Goal: Information Seeking & Learning: Learn about a topic

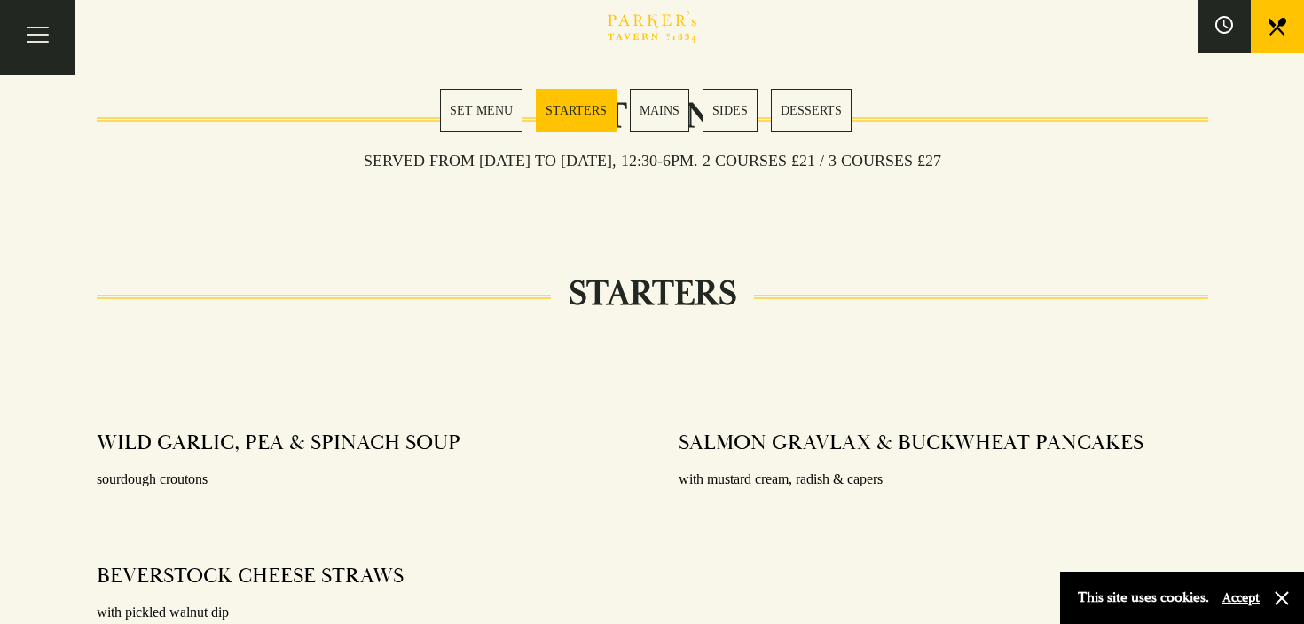
scroll to position [683, 0]
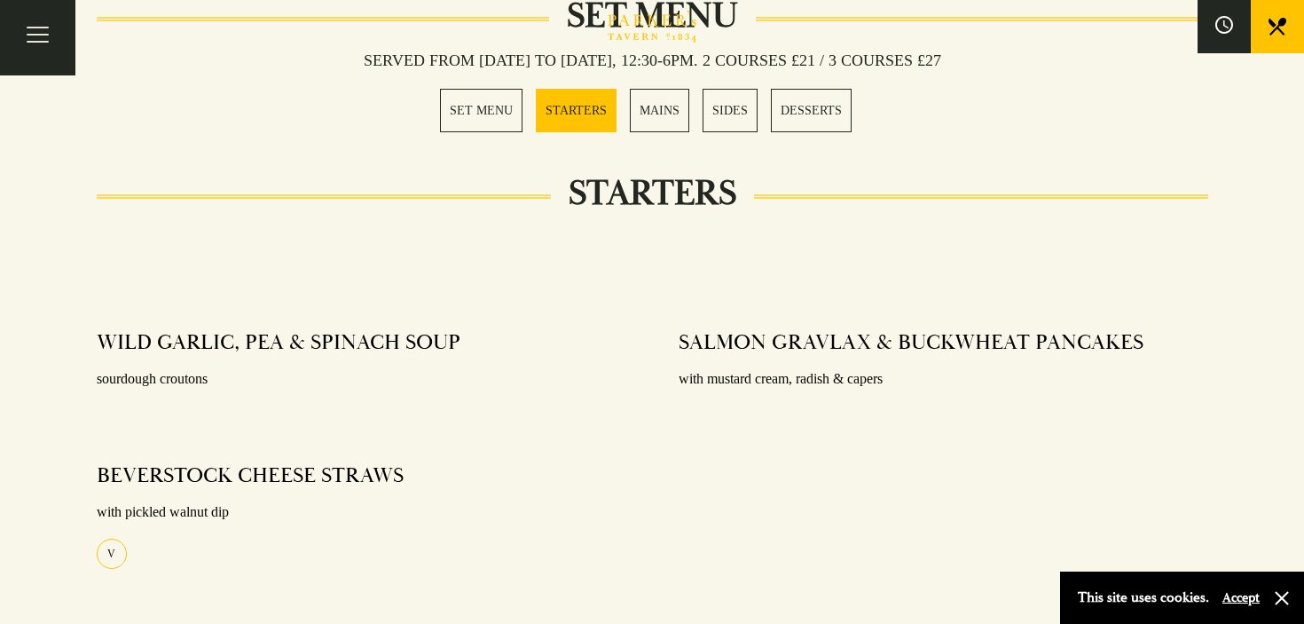
click at [483, 119] on link "SET MENU" at bounding box center [481, 110] width 83 height 43
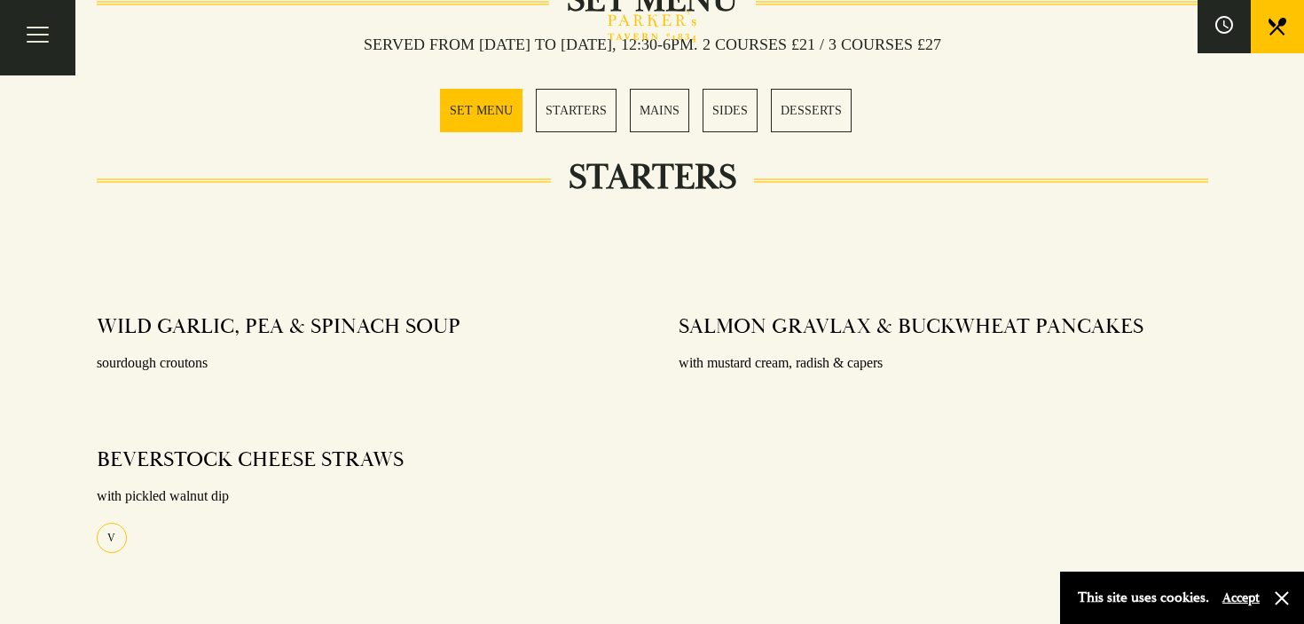
click at [650, 120] on link "MAINS" at bounding box center [659, 110] width 59 height 43
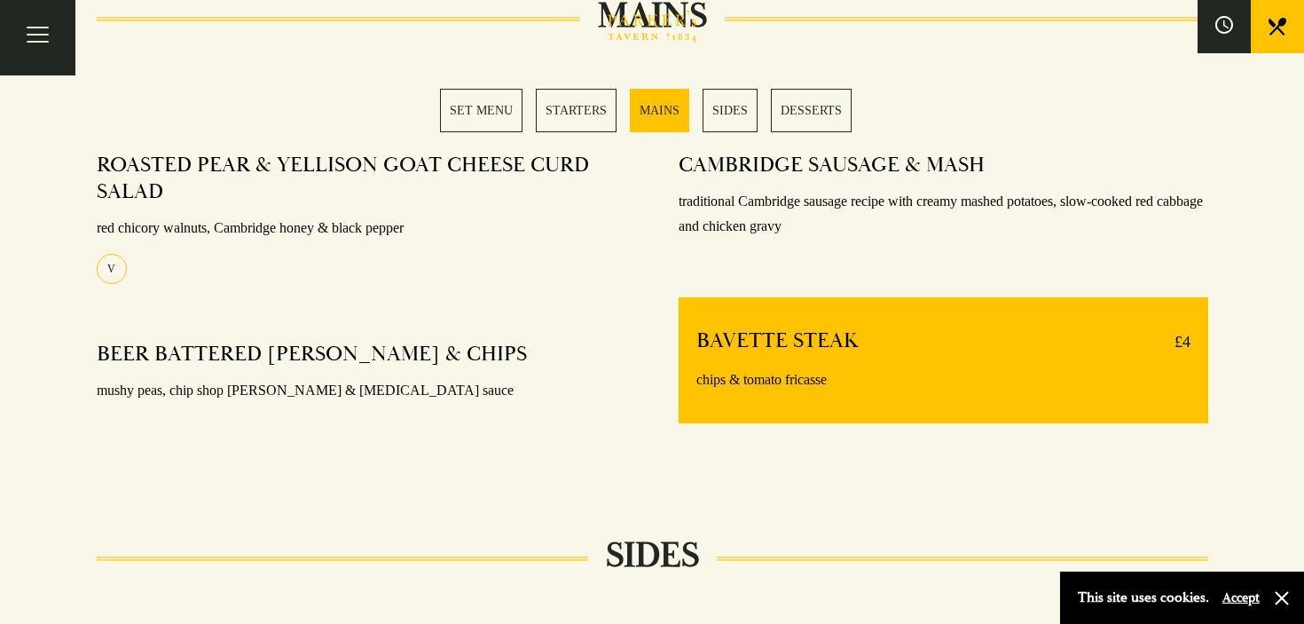
scroll to position [1370, 0]
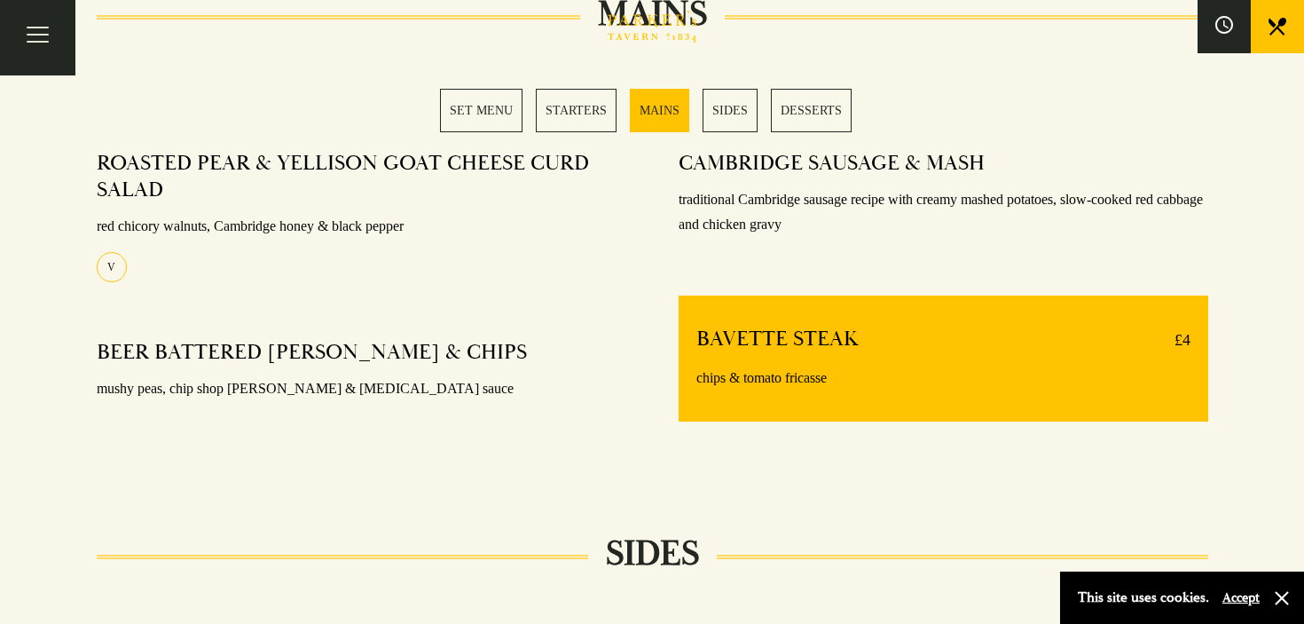
click at [732, 106] on link "SIDES" at bounding box center [730, 110] width 55 height 43
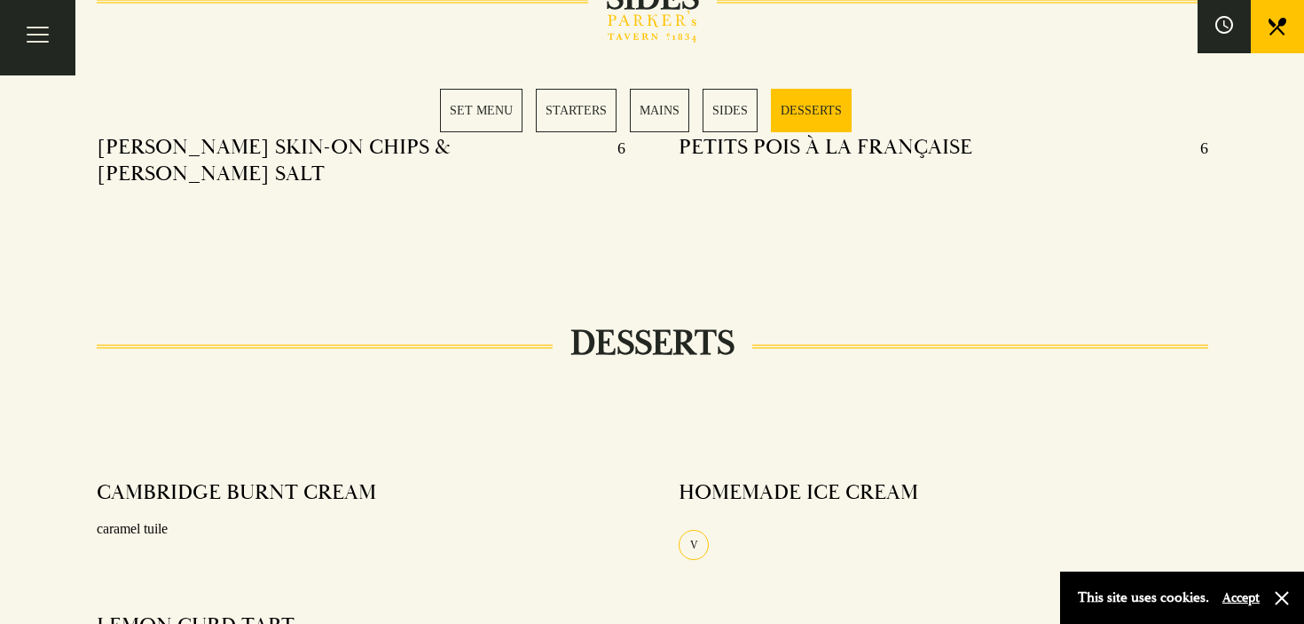
click at [803, 95] on link "DESSERTS" at bounding box center [811, 110] width 81 height 43
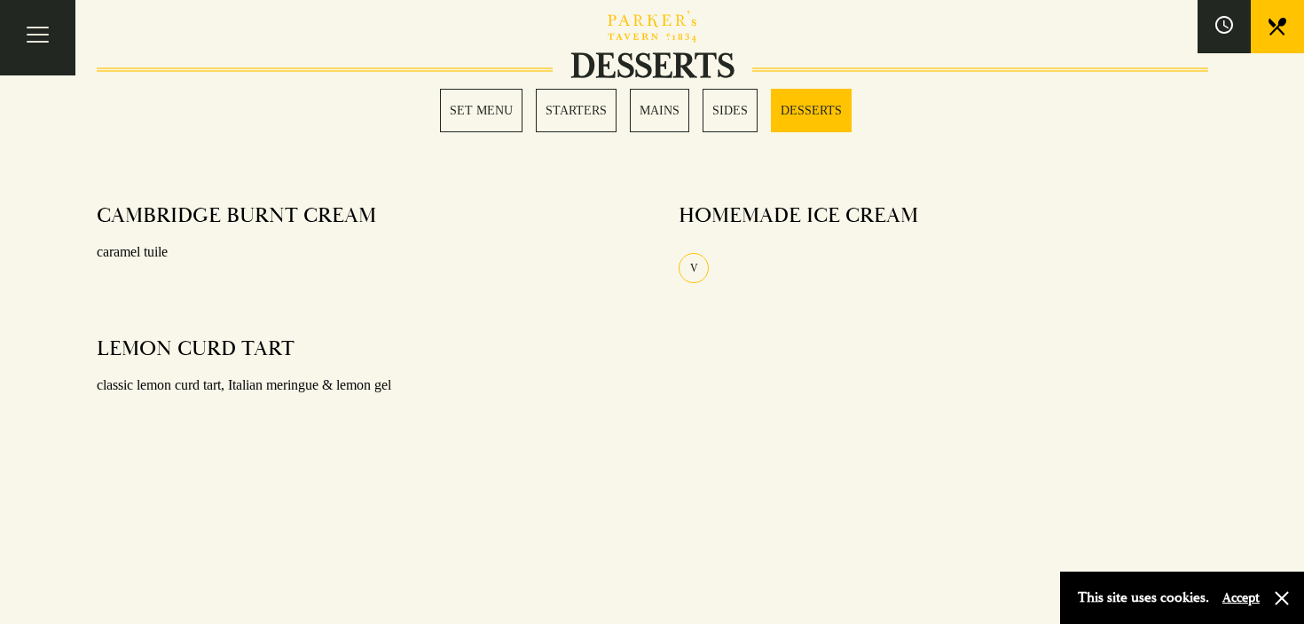
scroll to position [2245, 0]
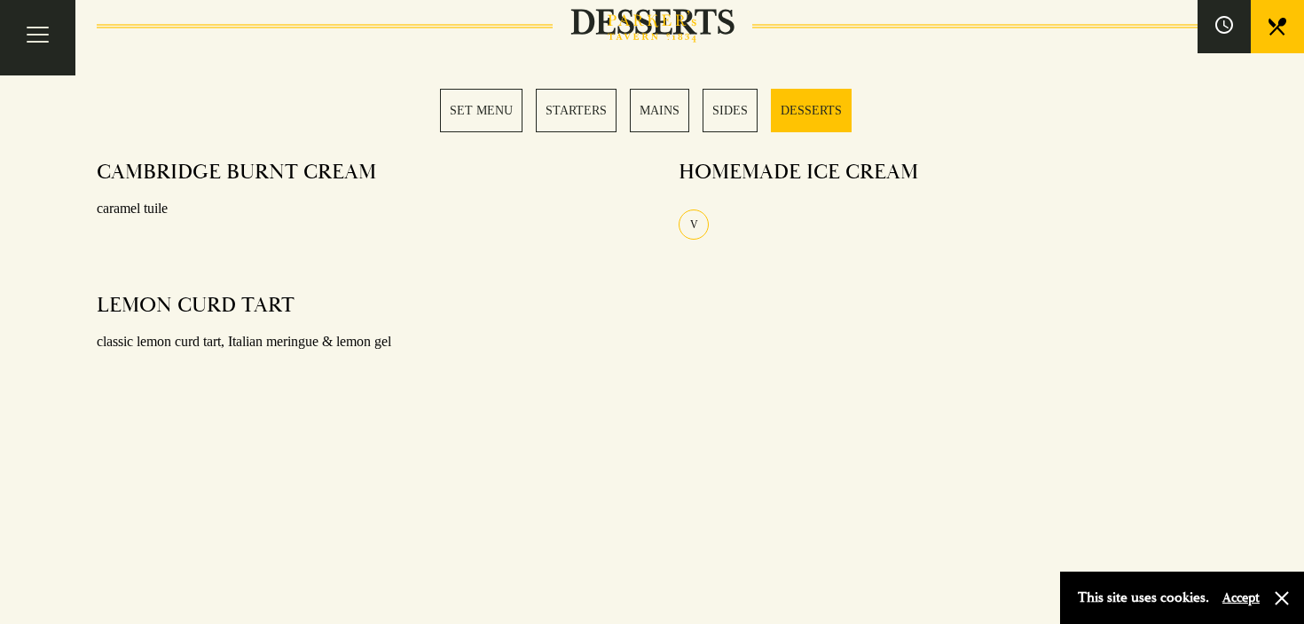
click at [524, 105] on div "SET MENU STARTERS MAINS SIDES DESSERTS" at bounding box center [652, 110] width 425 height 43
click at [499, 115] on link "SET MENU" at bounding box center [481, 110] width 83 height 43
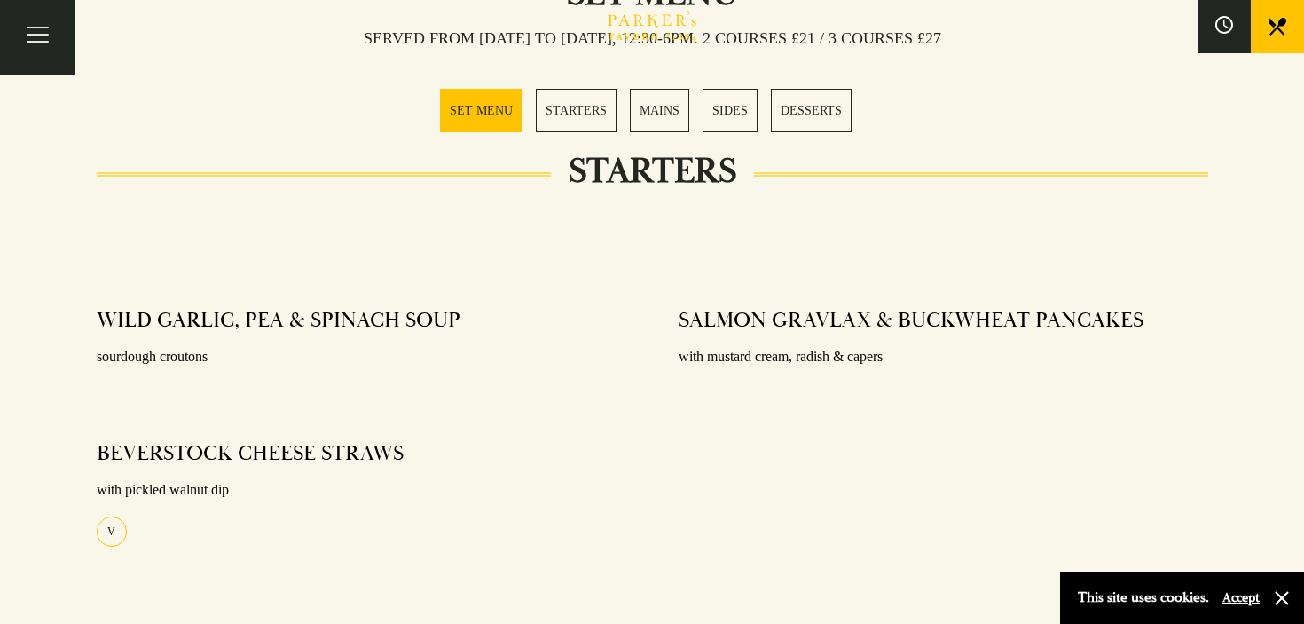
scroll to position [265, 0]
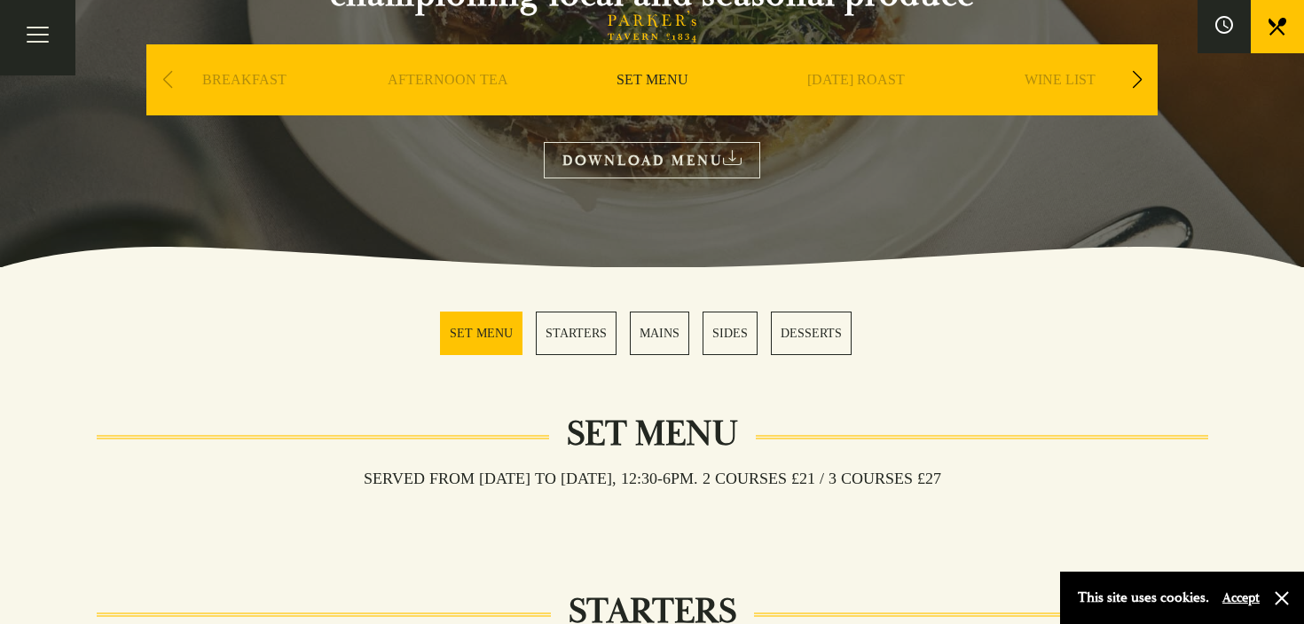
click at [579, 332] on link "STARTERS" at bounding box center [576, 332] width 81 height 43
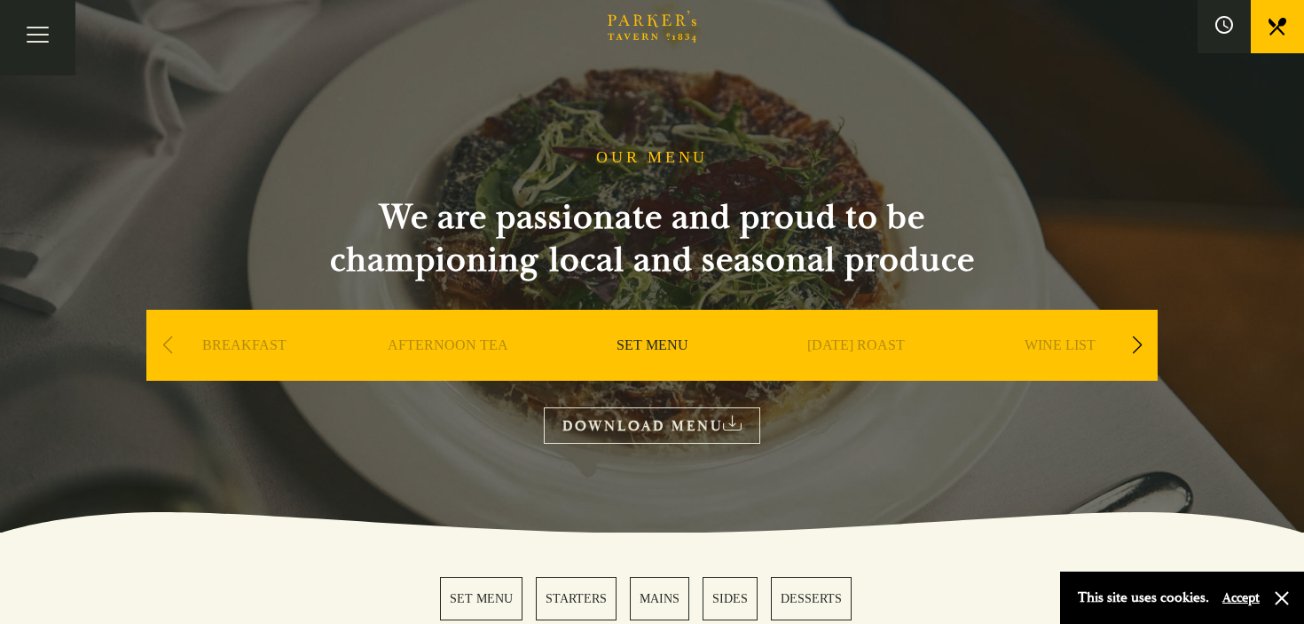
click at [813, 350] on link "[DATE] ROAST" at bounding box center [856, 371] width 98 height 71
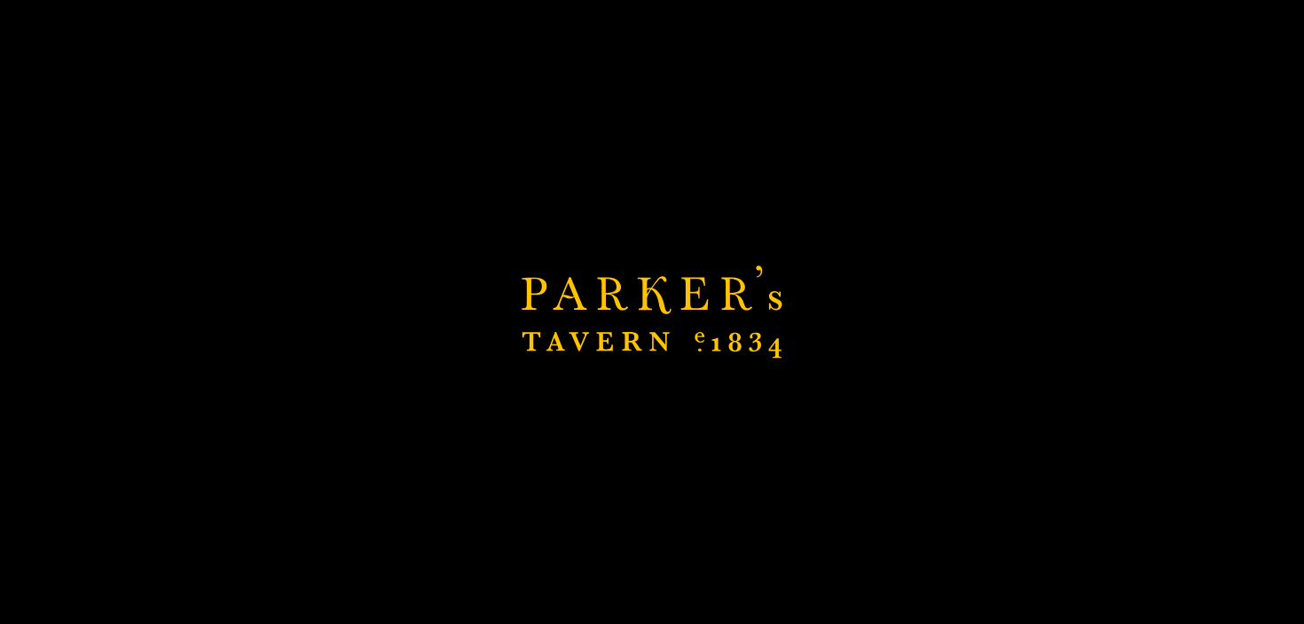
scroll to position [30, 0]
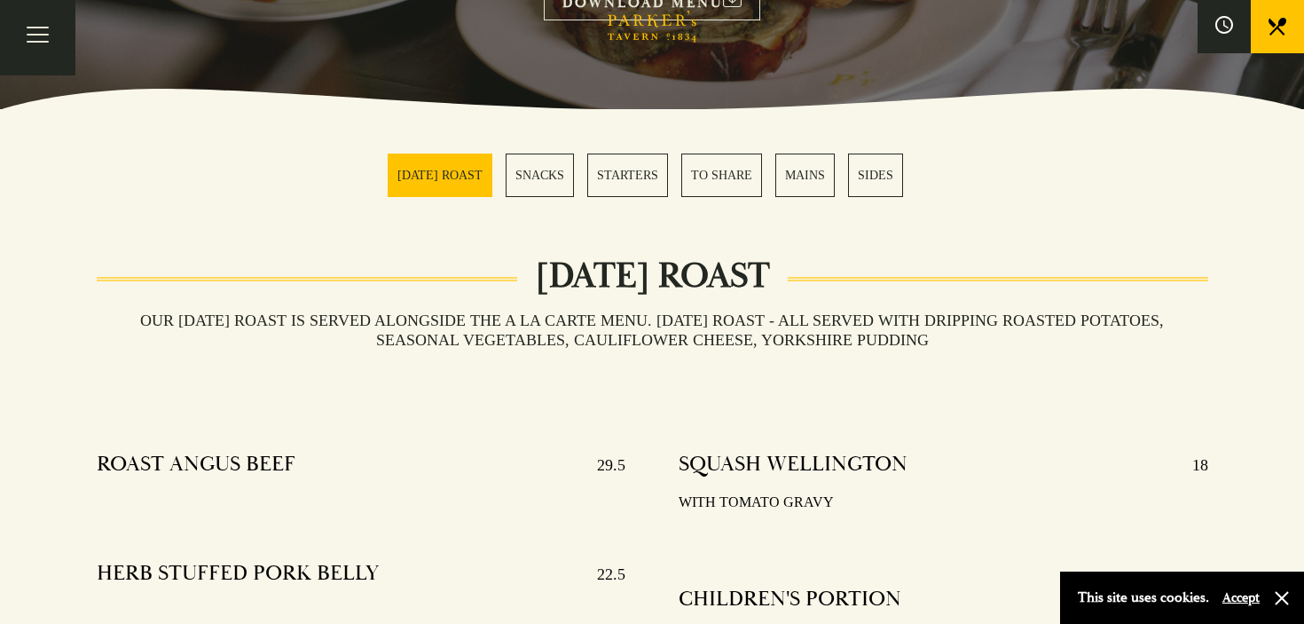
scroll to position [429, 0]
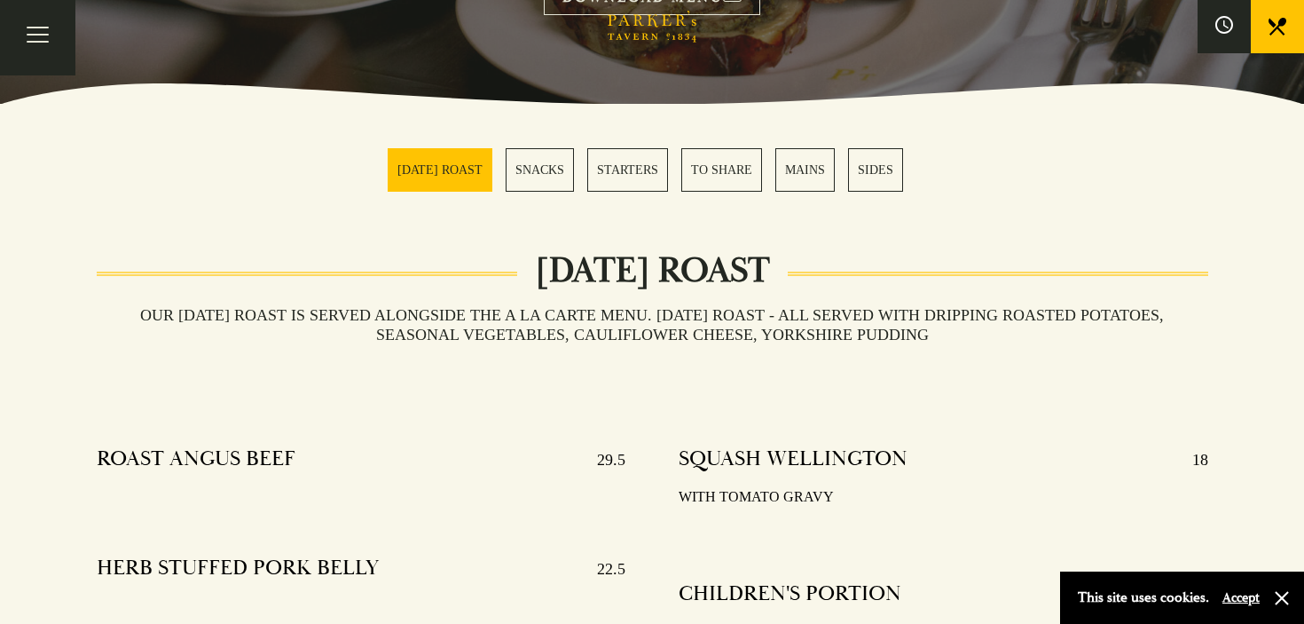
click at [547, 183] on link "SNACKS" at bounding box center [540, 169] width 68 height 43
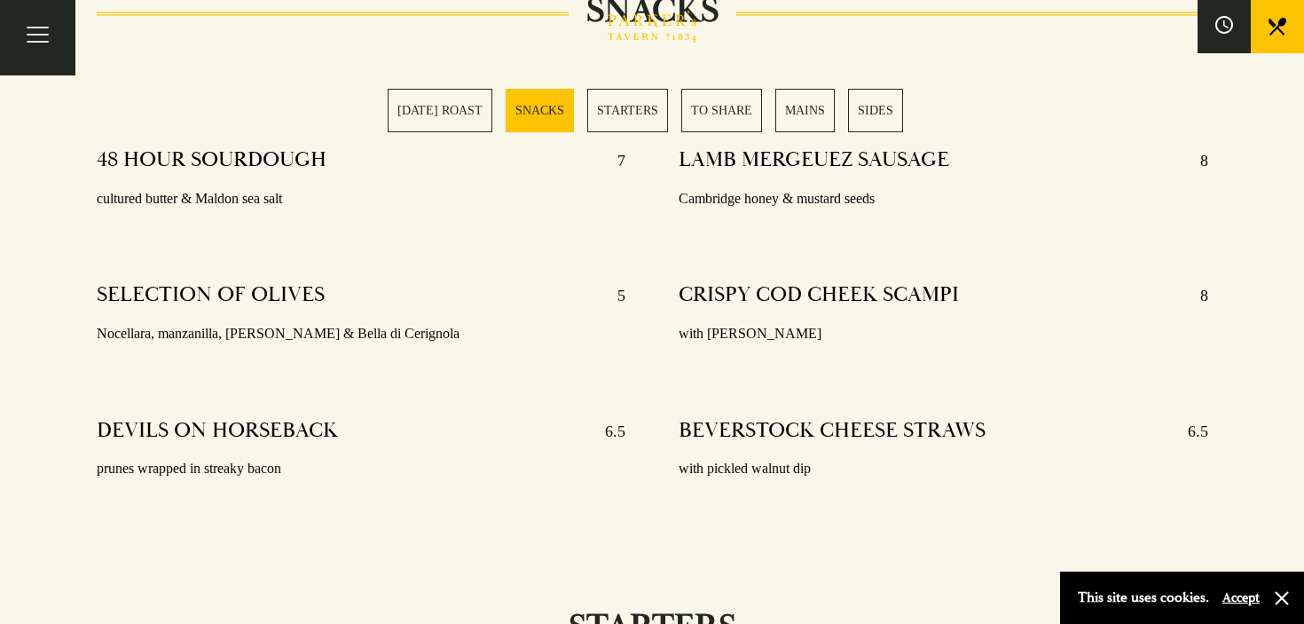
scroll to position [1266, 0]
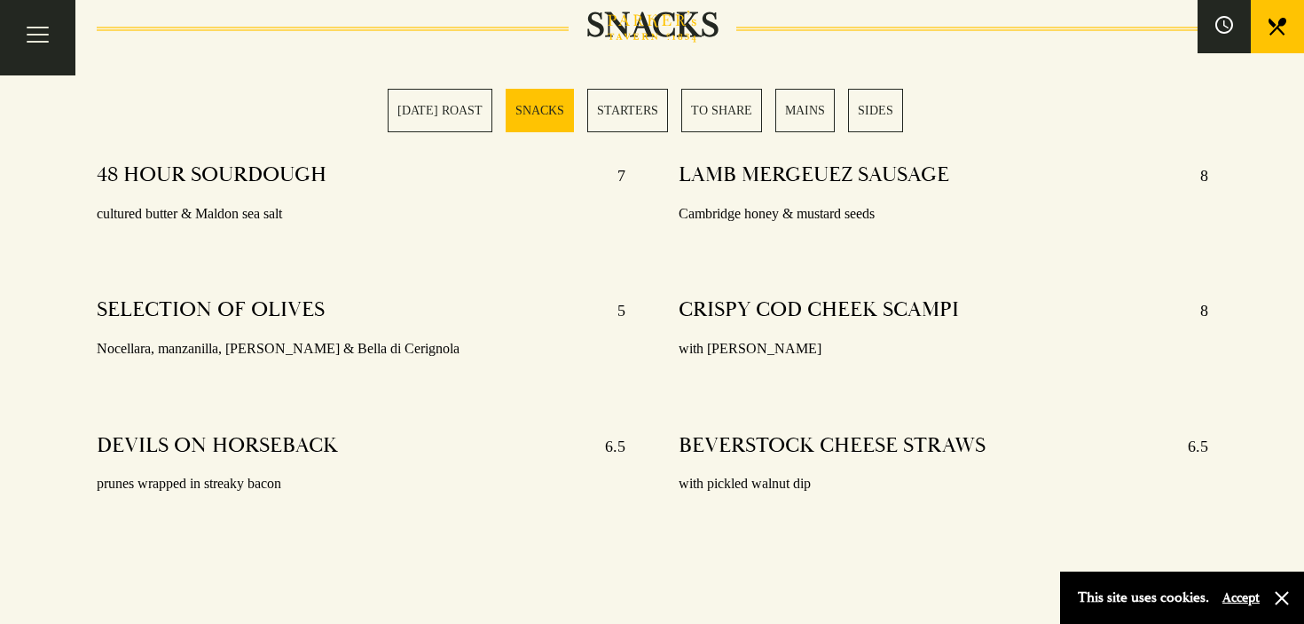
click at [662, 120] on link "STARTERS" at bounding box center [627, 110] width 81 height 43
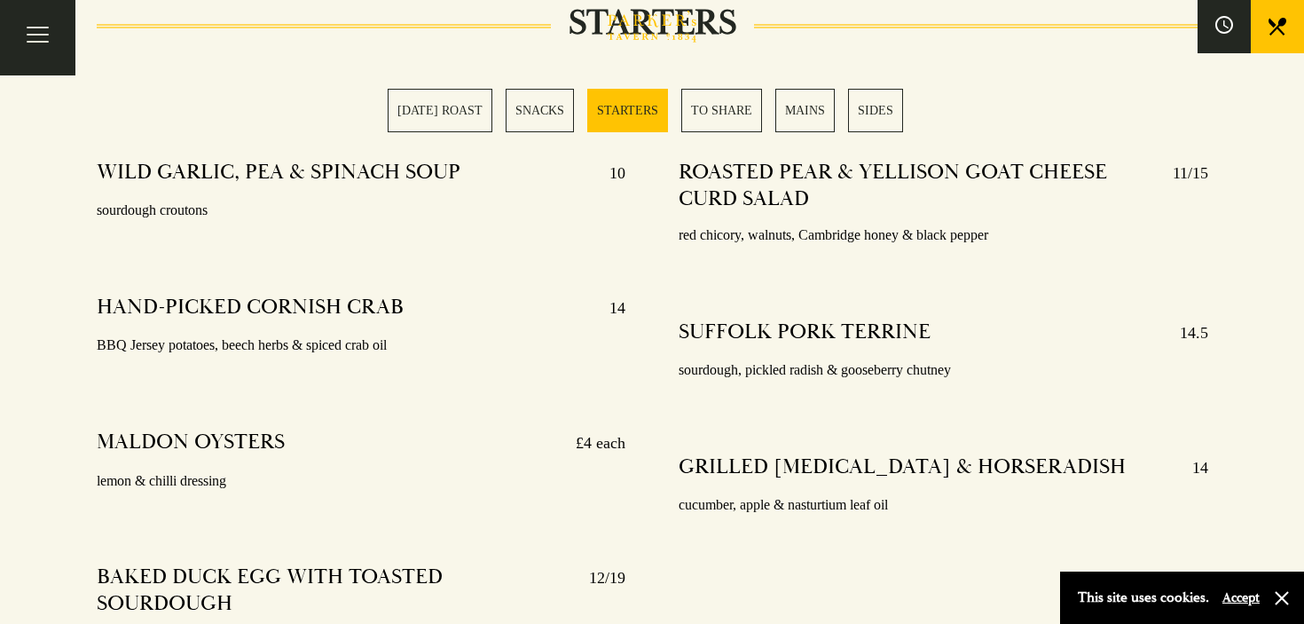
scroll to position [1894, 0]
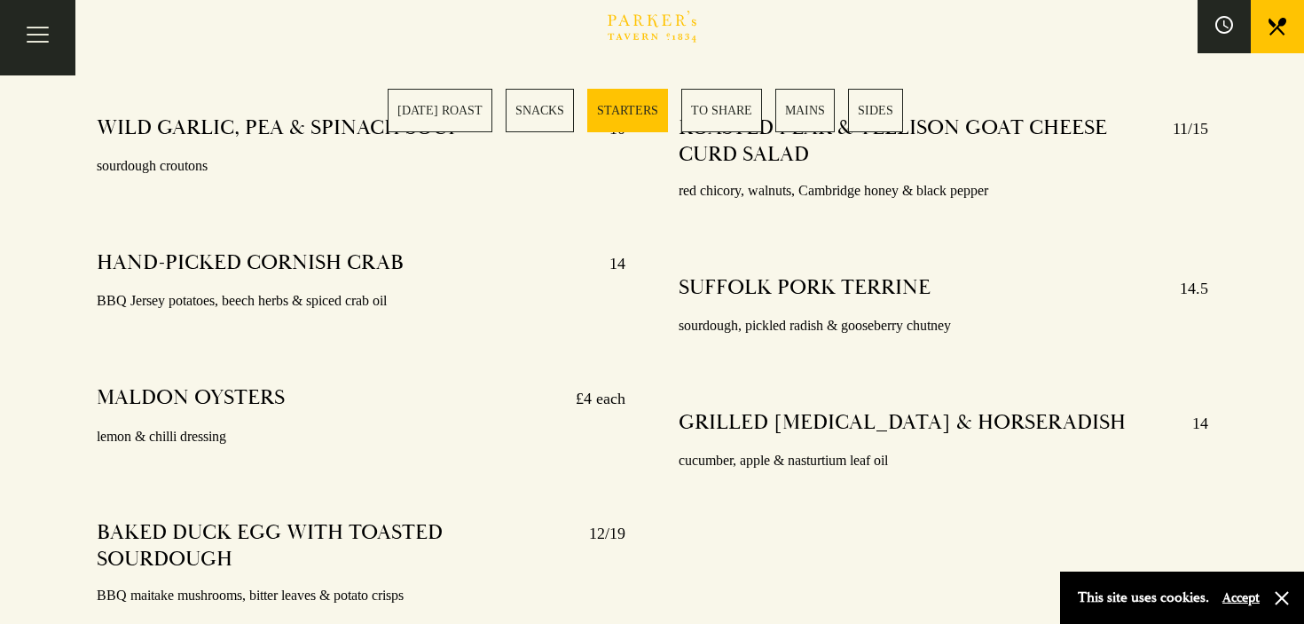
click at [708, 112] on link "TO SHARE" at bounding box center [721, 110] width 81 height 43
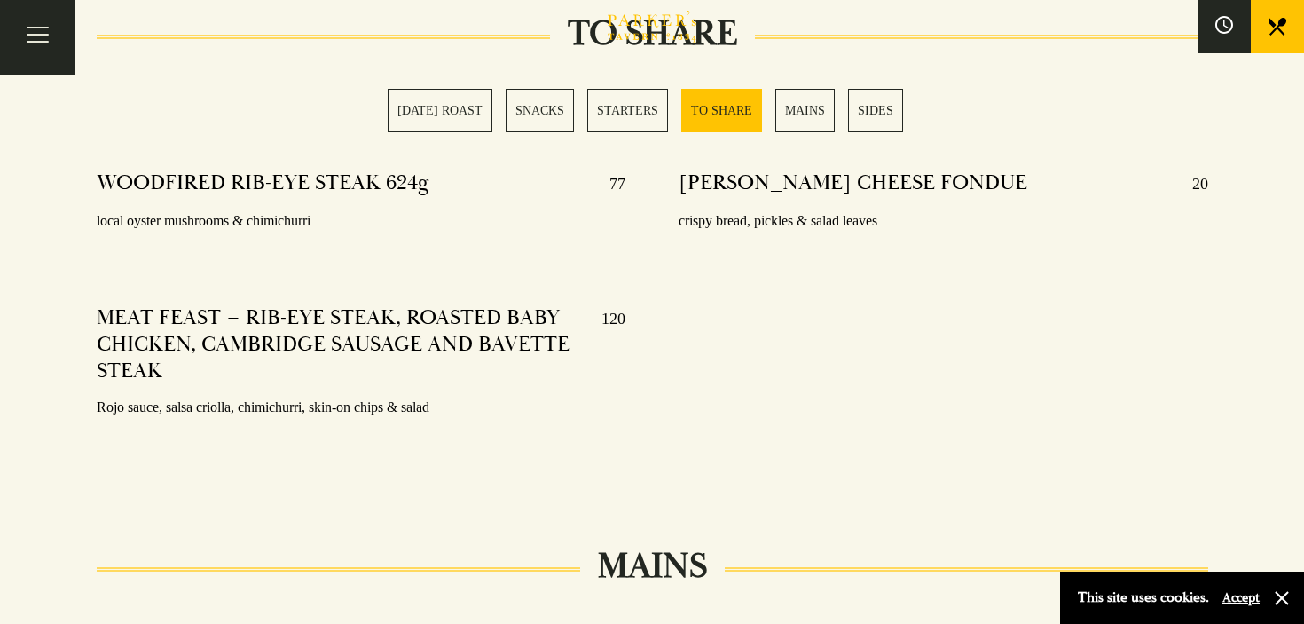
scroll to position [2670, 0]
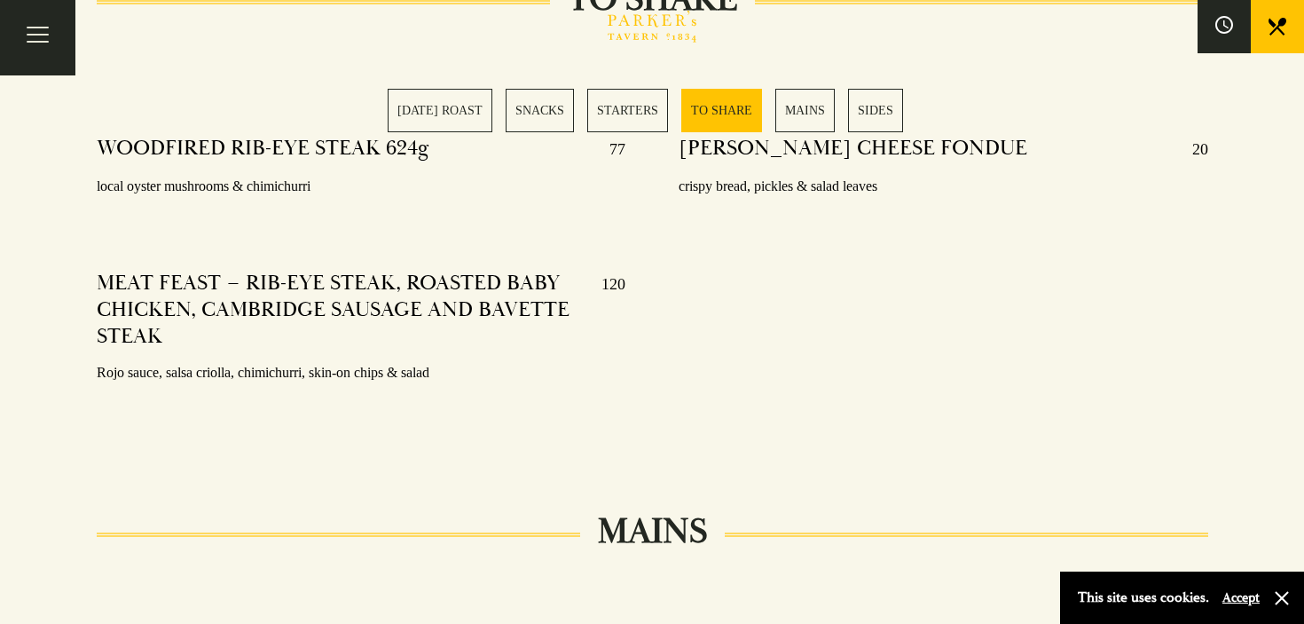
click at [791, 113] on link "MAINS" at bounding box center [804, 110] width 59 height 43
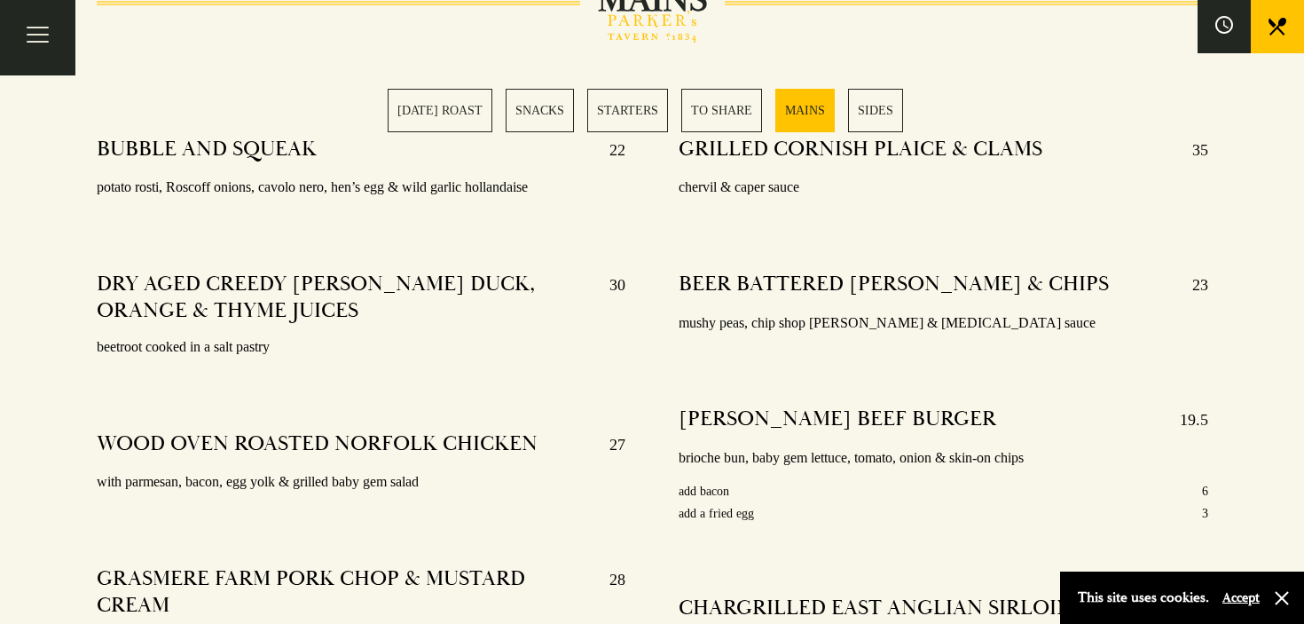
scroll to position [3204, 0]
click at [864, 110] on link "SIDES" at bounding box center [875, 110] width 55 height 43
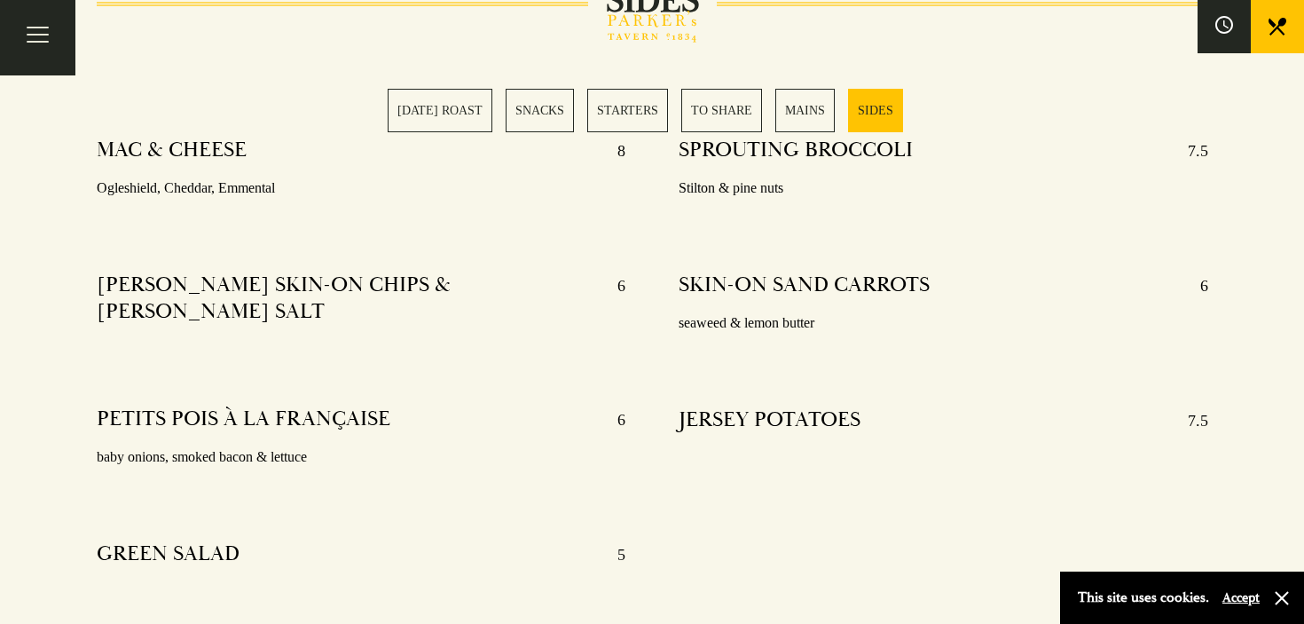
scroll to position [4034, 0]
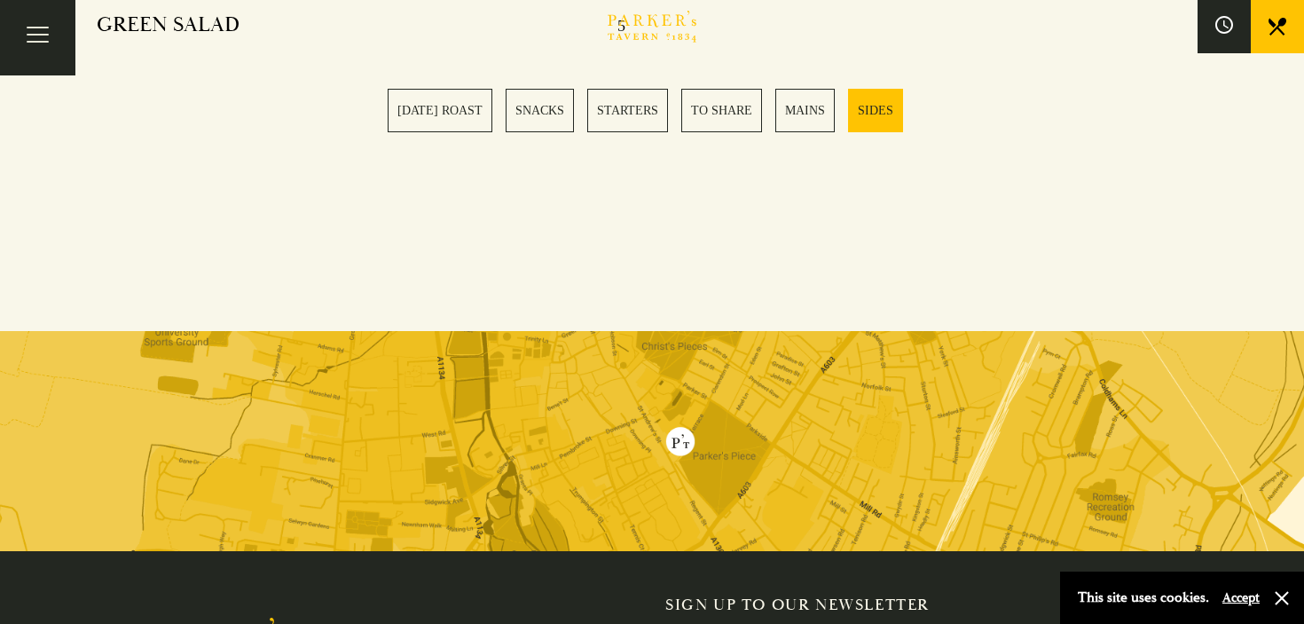
click at [460, 115] on link "SUNDAY ROAST" at bounding box center [440, 110] width 105 height 43
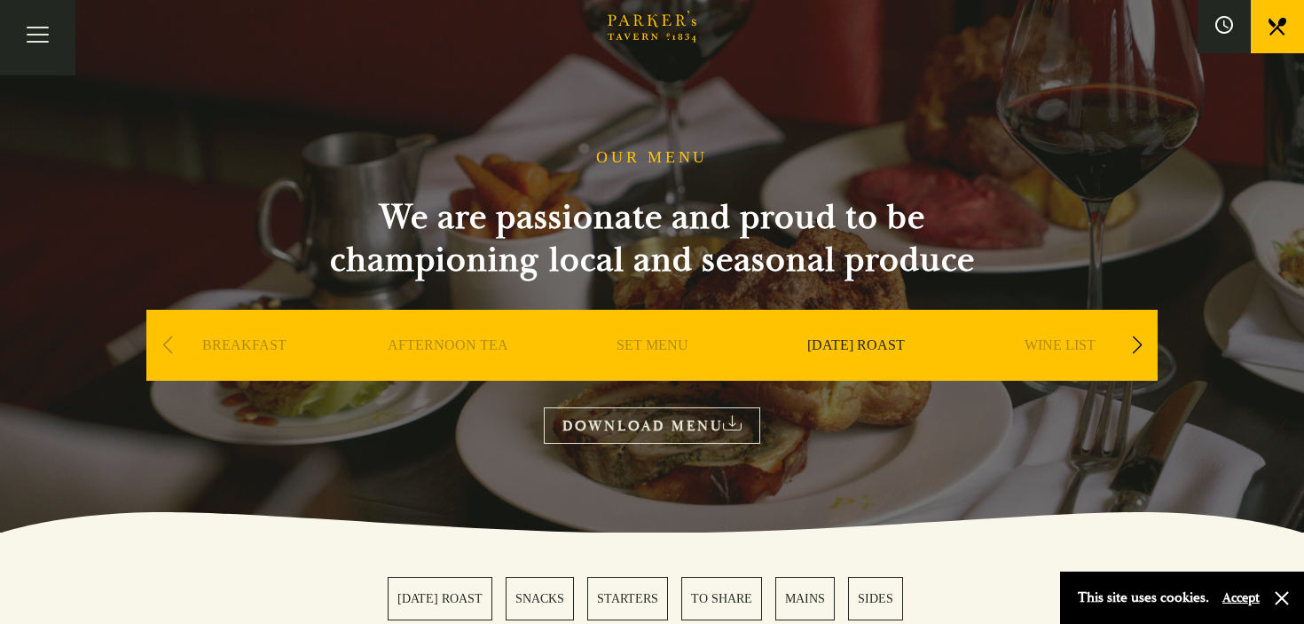
click at [229, 358] on link "BREAKFAST" at bounding box center [244, 371] width 84 height 71
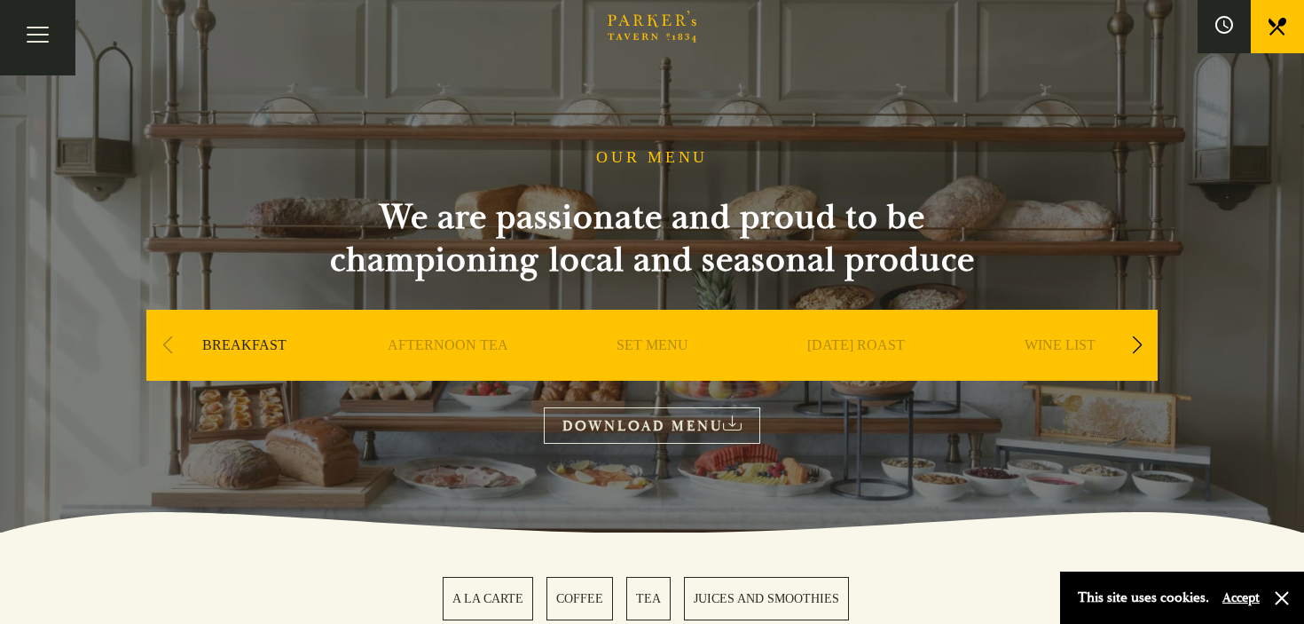
click at [485, 353] on link "AFTERNOON TEA" at bounding box center [448, 371] width 121 height 71
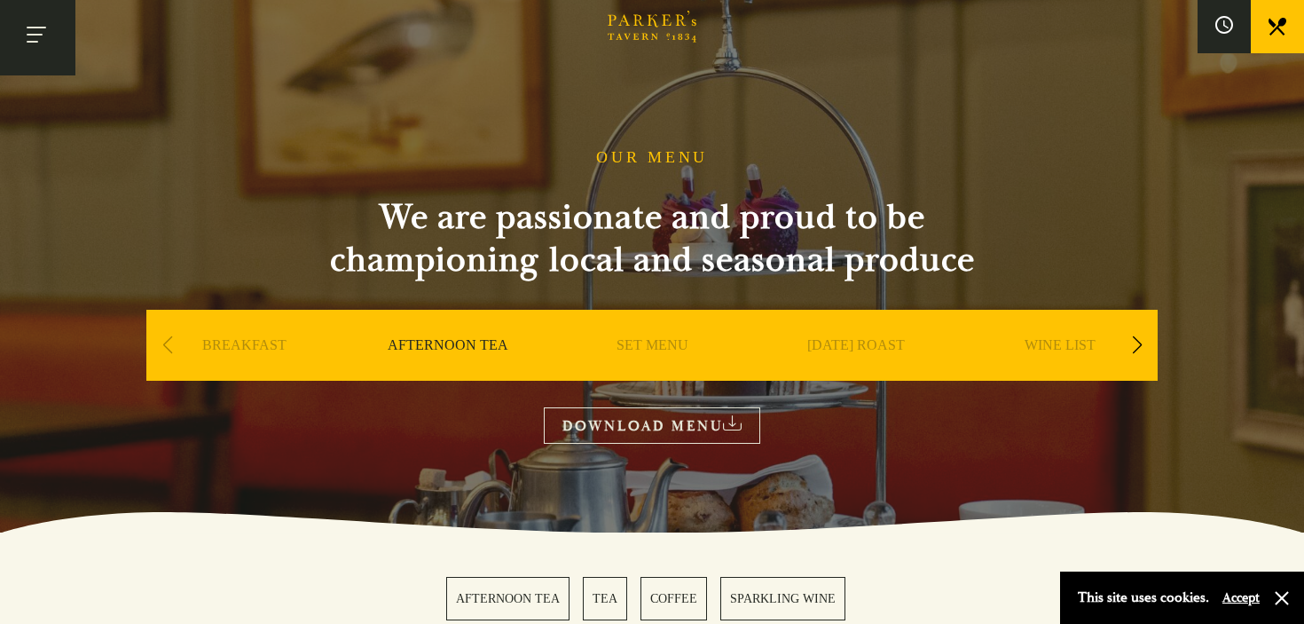
click at [19, 31] on button "Toggle navigation" at bounding box center [37, 37] width 75 height 75
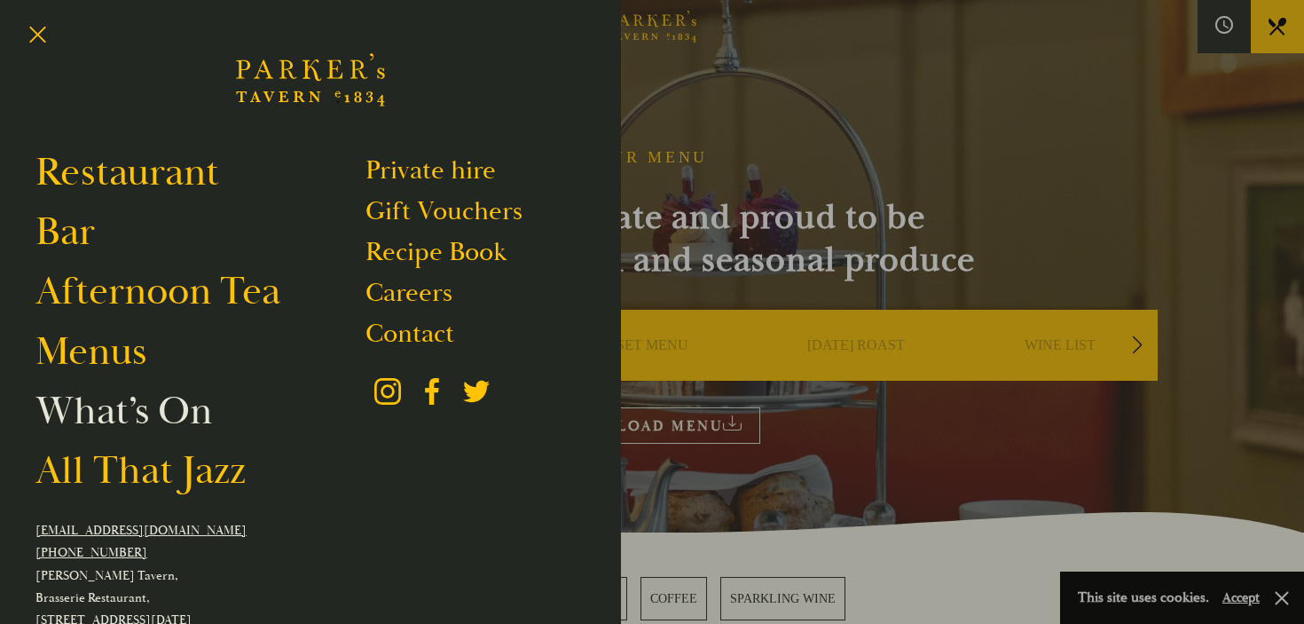
click at [167, 412] on link "What’s On" at bounding box center [123, 411] width 177 height 50
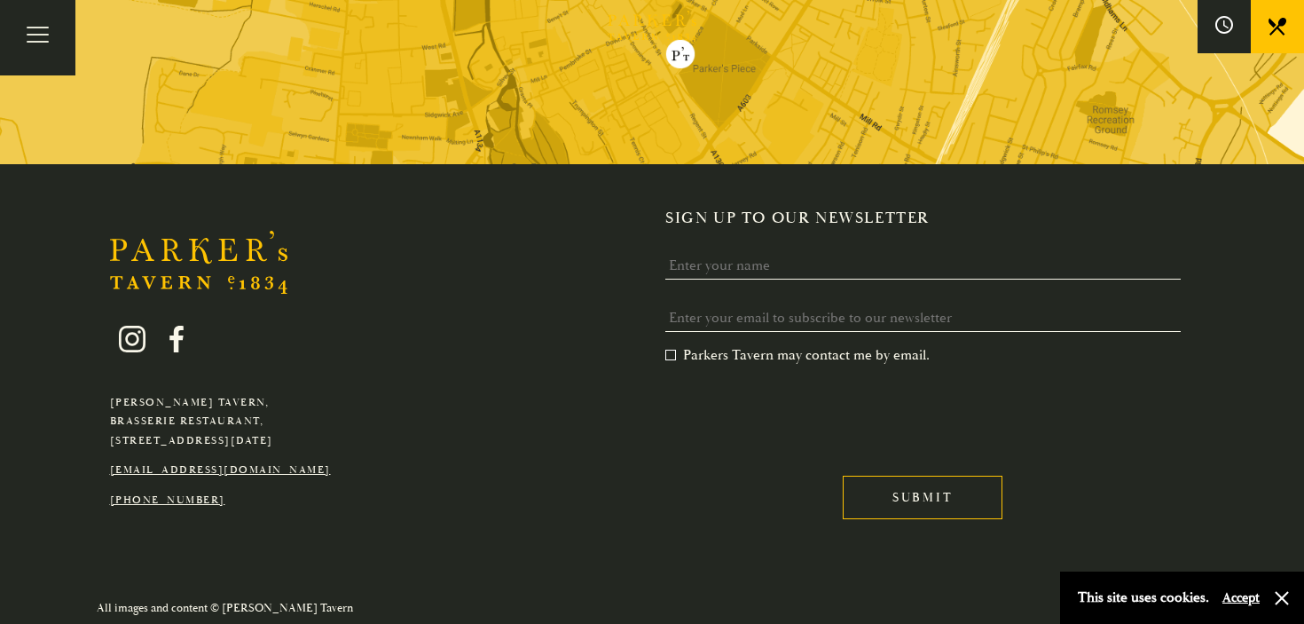
scroll to position [1470, 0]
